Goal: Transaction & Acquisition: Book appointment/travel/reservation

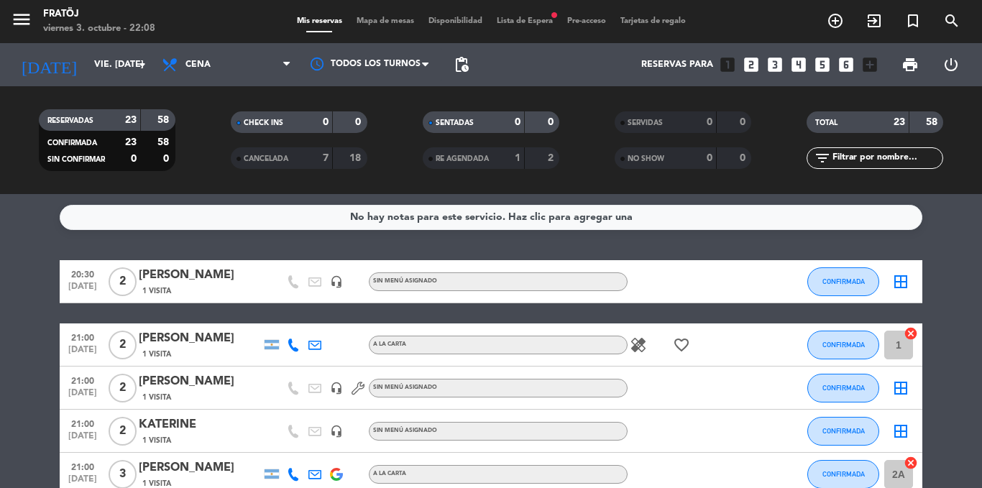
scroll to position [431, 0]
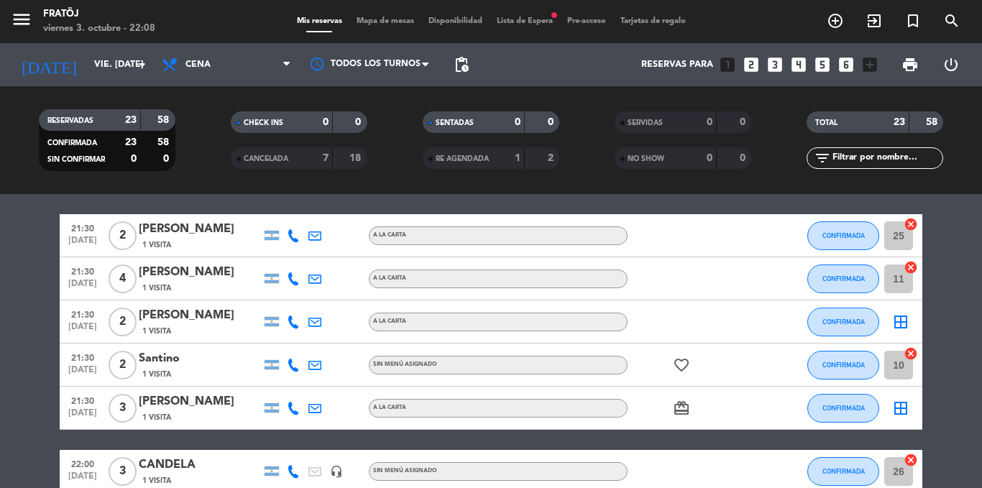
click at [758, 65] on icon "looks_two" at bounding box center [751, 64] width 19 height 19
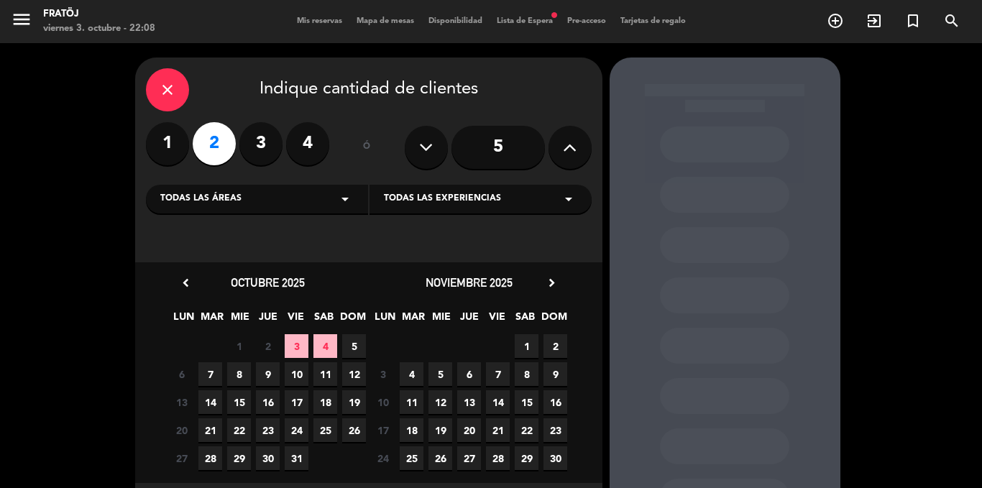
click at [320, 349] on span "4" at bounding box center [325, 346] width 24 height 24
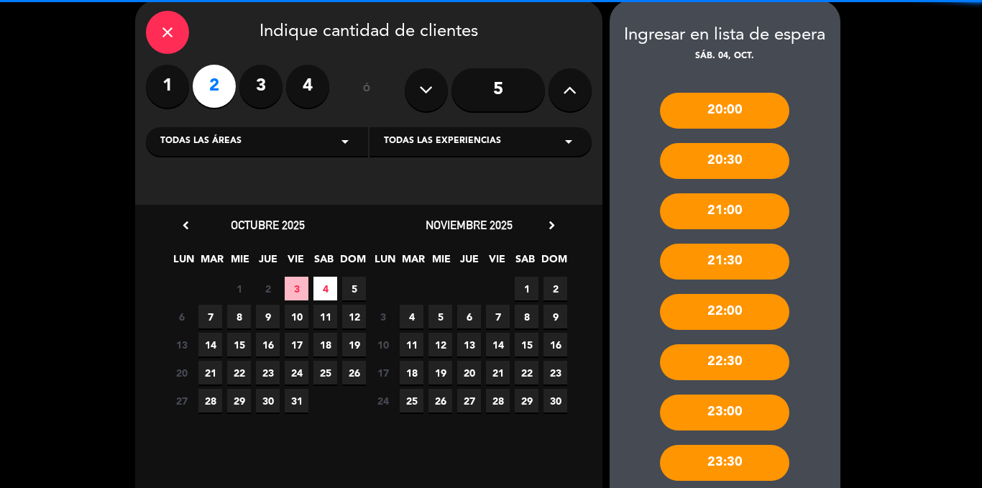
scroll to position [141, 0]
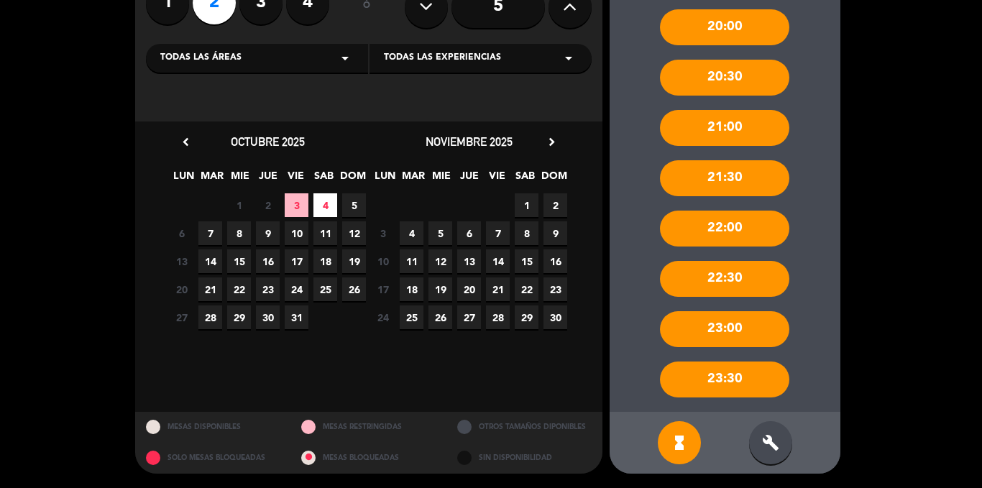
click at [768, 433] on div "build" at bounding box center [770, 442] width 43 height 43
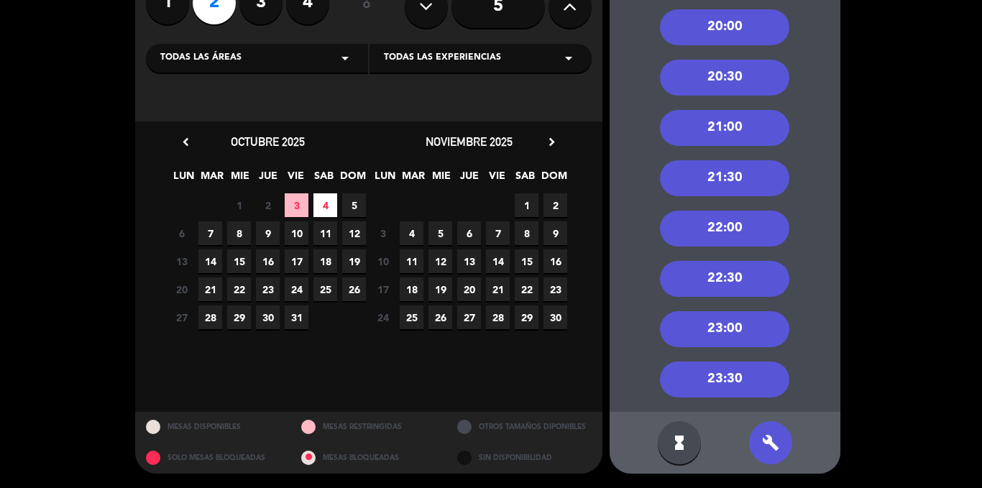
scroll to position [0, 0]
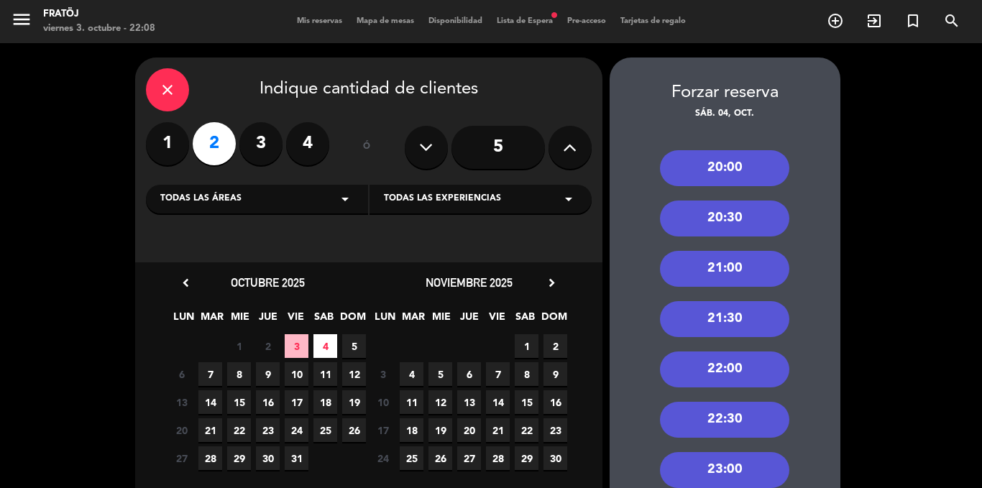
click at [523, 19] on span "Lista de Espera fiber_manual_record" at bounding box center [524, 21] width 70 height 8
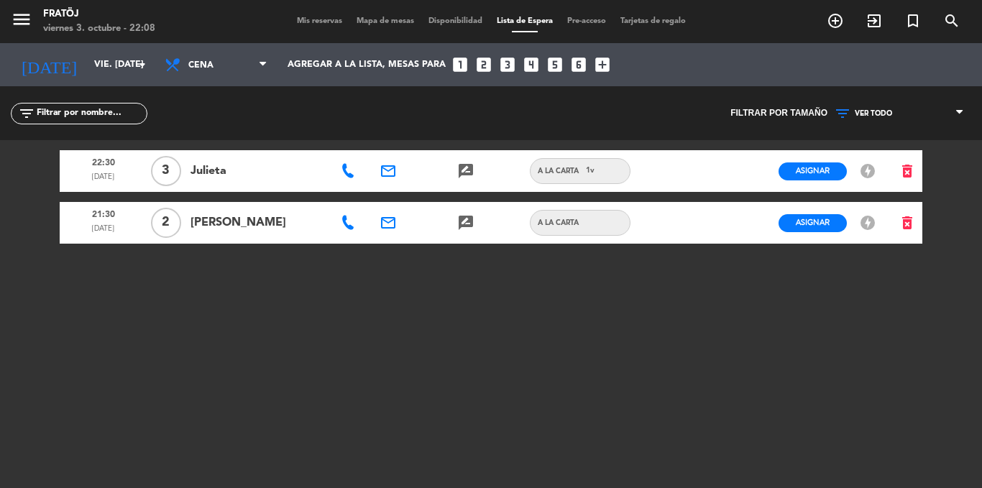
click at [314, 21] on span "Mis reservas" at bounding box center [320, 21] width 60 height 8
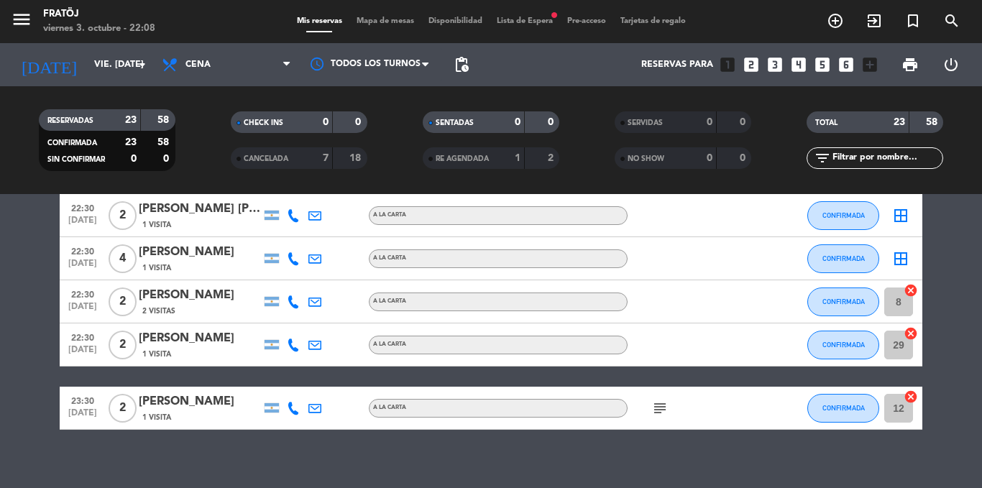
scroll to position [924, 0]
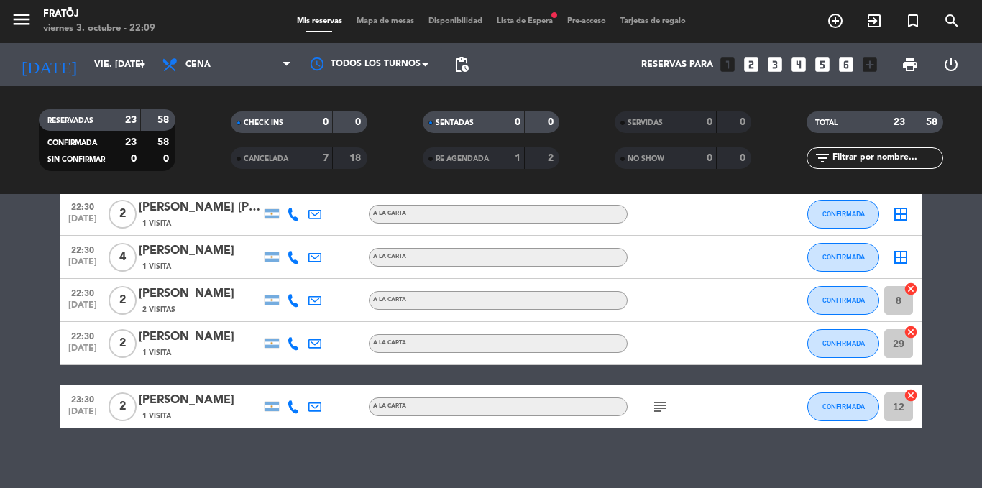
click at [505, 16] on div "Mis reservas Mapa de mesas Disponibilidad Lista de Espera fiber_manual_record P…" at bounding box center [491, 21] width 403 height 13
click at [505, 18] on span "Lista de Espera fiber_manual_record" at bounding box center [524, 21] width 70 height 8
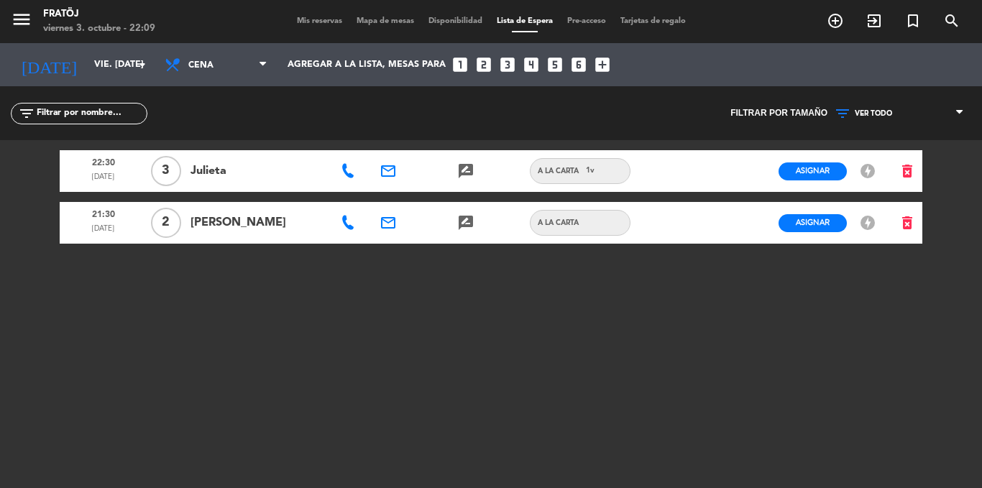
click at [349, 222] on icon at bounding box center [348, 223] width 14 height 14
click at [351, 170] on icon at bounding box center [348, 171] width 14 height 14
click at [206, 15] on div "menu Fratöj viernes 3. octubre - 22:09" at bounding box center [123, 22] width 246 height 34
click at [295, 26] on div "Mis reservas Mapa de mesas Disponibilidad Lista de Espera Pre-acceso Tarjetas d…" at bounding box center [491, 21] width 403 height 13
click at [302, 23] on span "Mis reservas" at bounding box center [320, 21] width 60 height 8
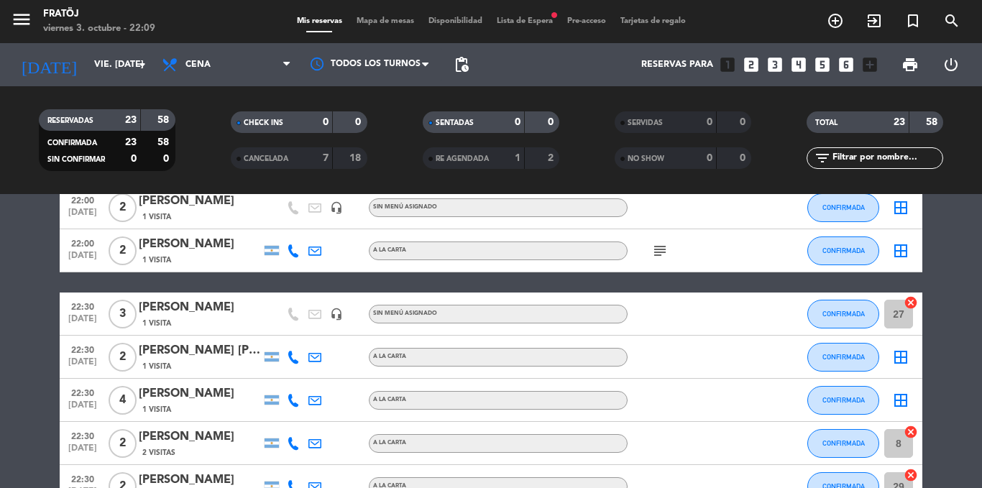
scroll to position [782, 0]
click at [748, 66] on icon "looks_two" at bounding box center [751, 64] width 19 height 19
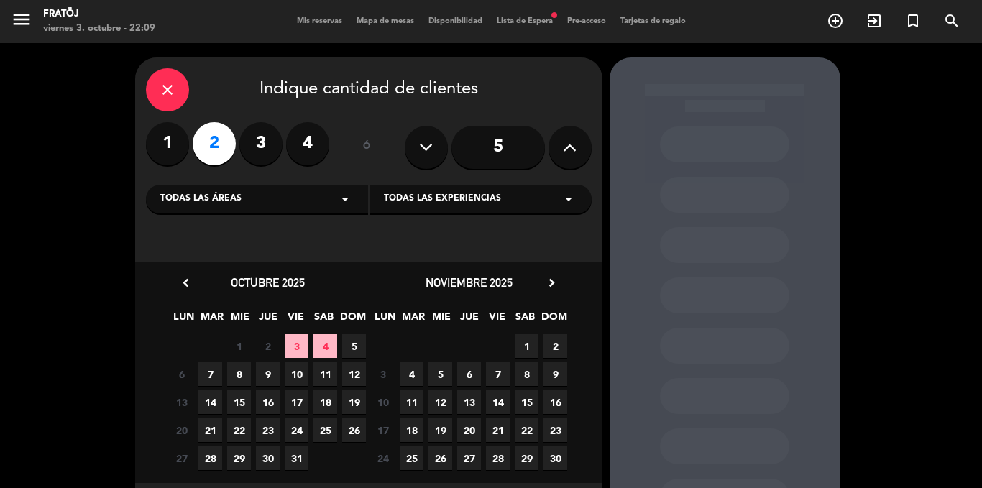
click at [316, 354] on span "4" at bounding box center [325, 346] width 24 height 24
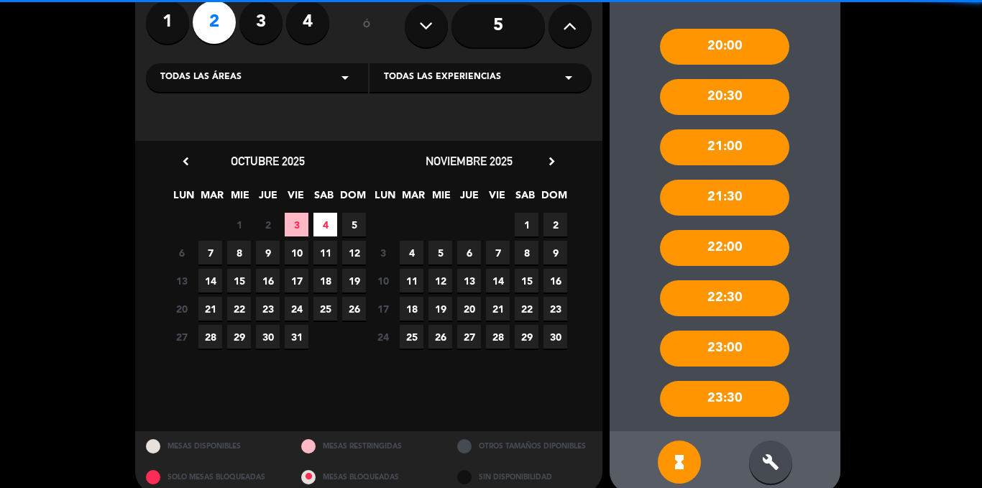
scroll to position [136, 0]
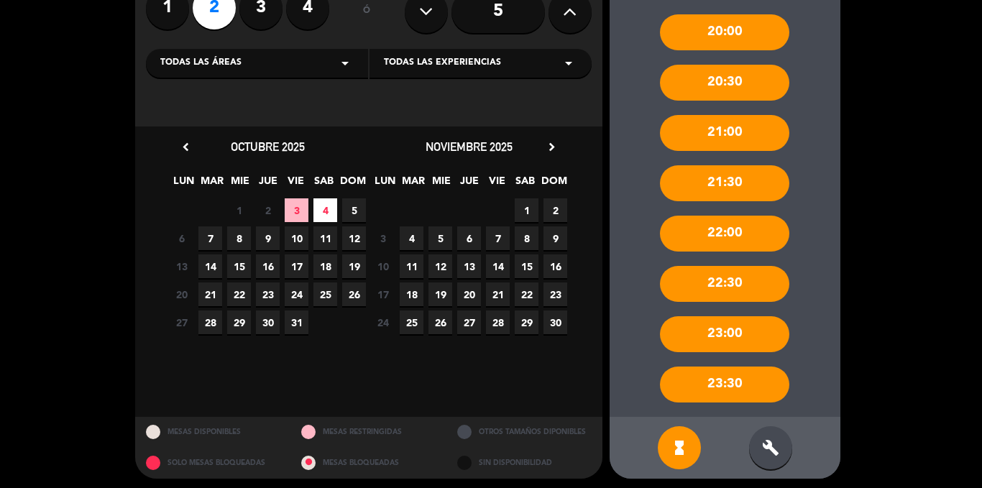
click at [763, 422] on div "hourglass_full build" at bounding box center [724, 448] width 231 height 62
click at [763, 443] on icon "build" at bounding box center [770, 447] width 17 height 17
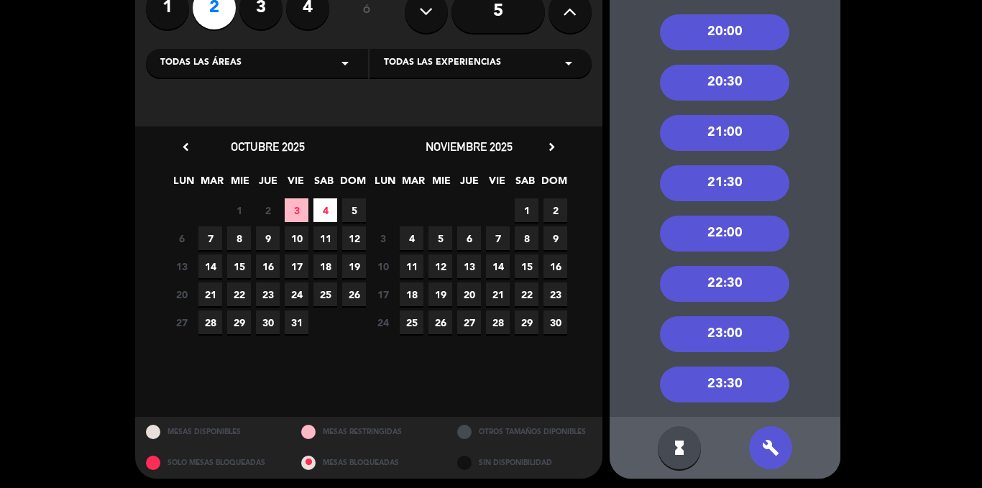
click at [734, 387] on div "23:30" at bounding box center [724, 385] width 129 height 36
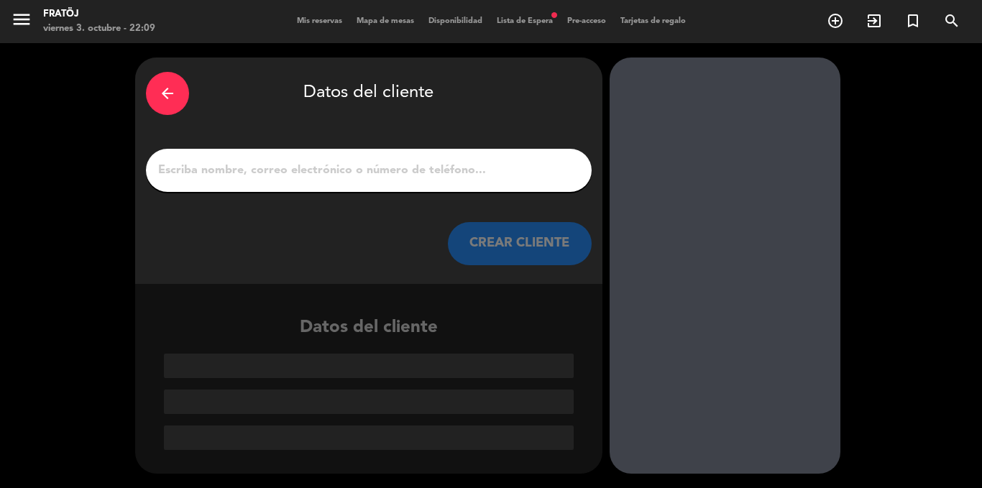
click at [450, 167] on input "1" at bounding box center [369, 170] width 424 height 20
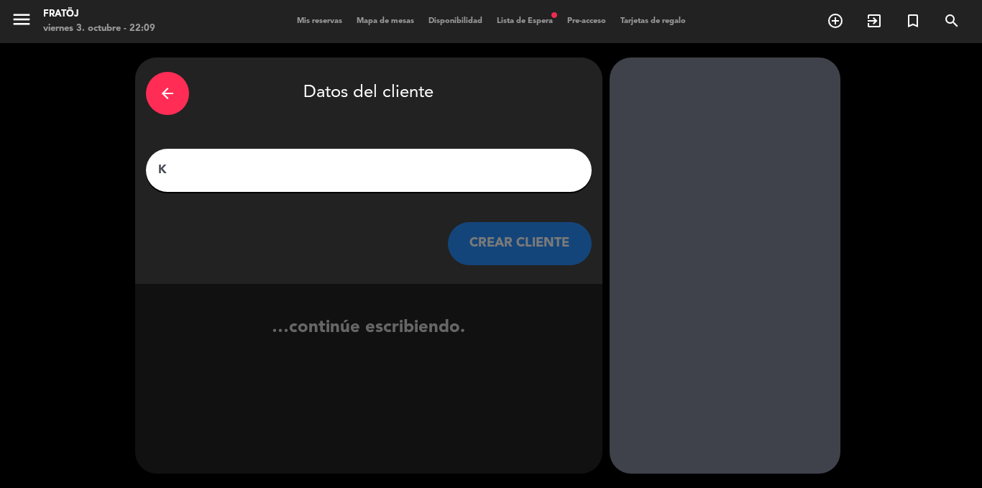
type input "K"
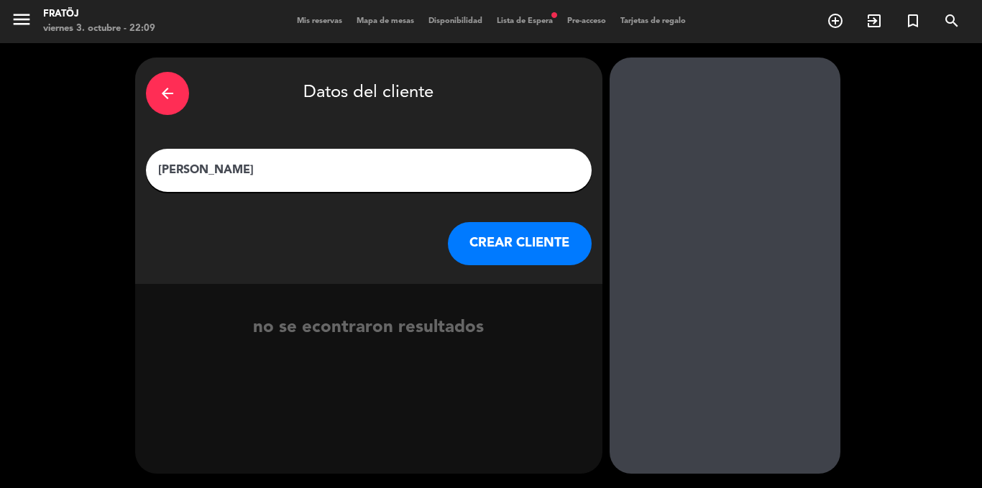
type input "[PERSON_NAME]"
click at [471, 256] on button "CREAR CLIENTE" at bounding box center [520, 243] width 144 height 43
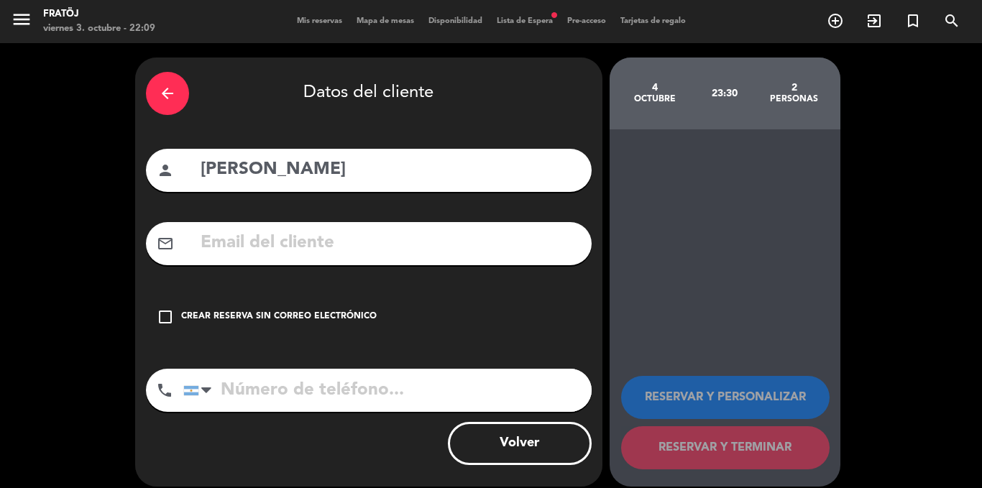
click at [384, 310] on div "check_box_outline_blank Crear reserva sin correo electrónico" at bounding box center [369, 316] width 446 height 43
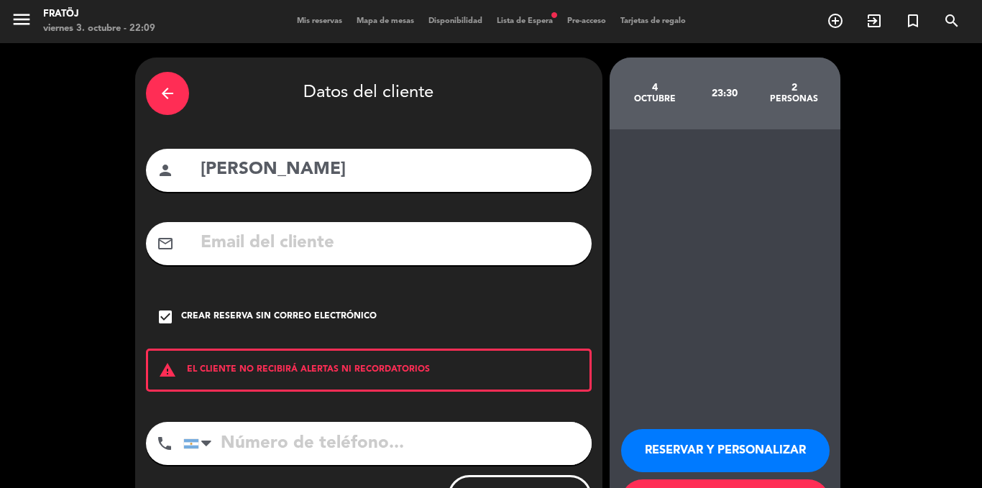
click at [404, 424] on input "tel" at bounding box center [387, 443] width 408 height 43
type input "1139429885"
click at [814, 439] on button "RESERVAR Y PERSONALIZAR" at bounding box center [725, 450] width 208 height 43
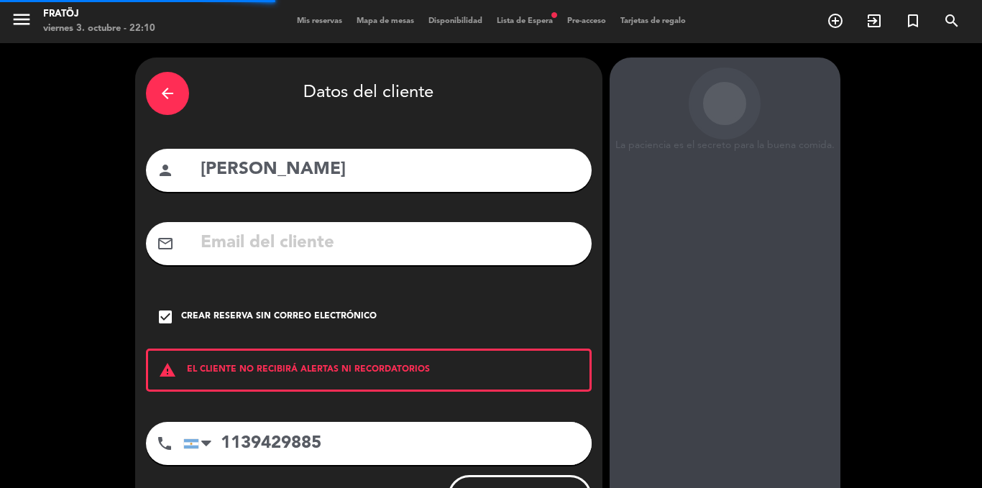
scroll to position [57, 0]
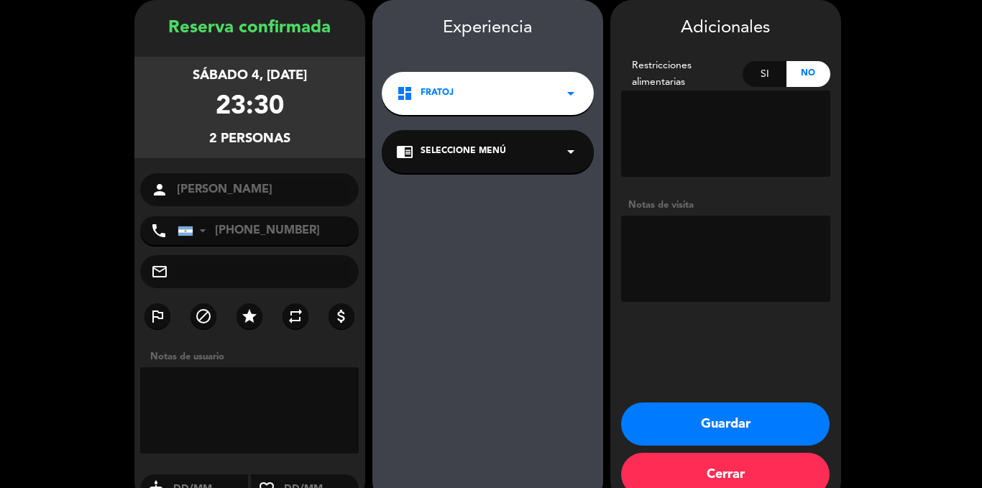
click at [800, 236] on textarea at bounding box center [725, 259] width 209 height 86
